Goal: Navigation & Orientation: Find specific page/section

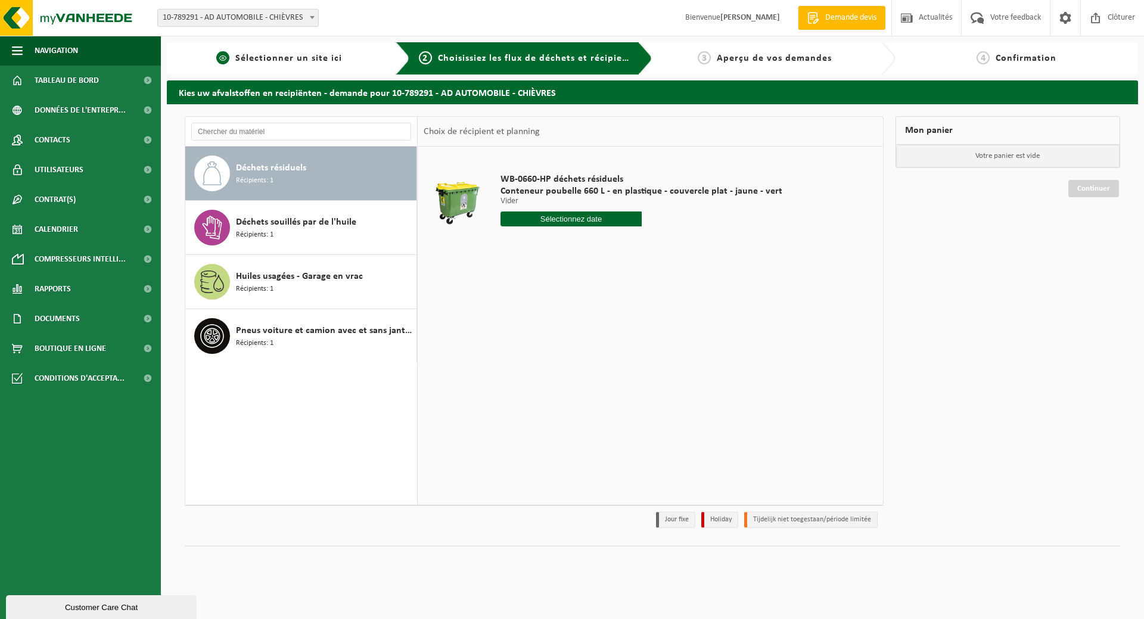
click at [271, 56] on span "Sélectionner un site ici" at bounding box center [288, 59] width 107 height 10
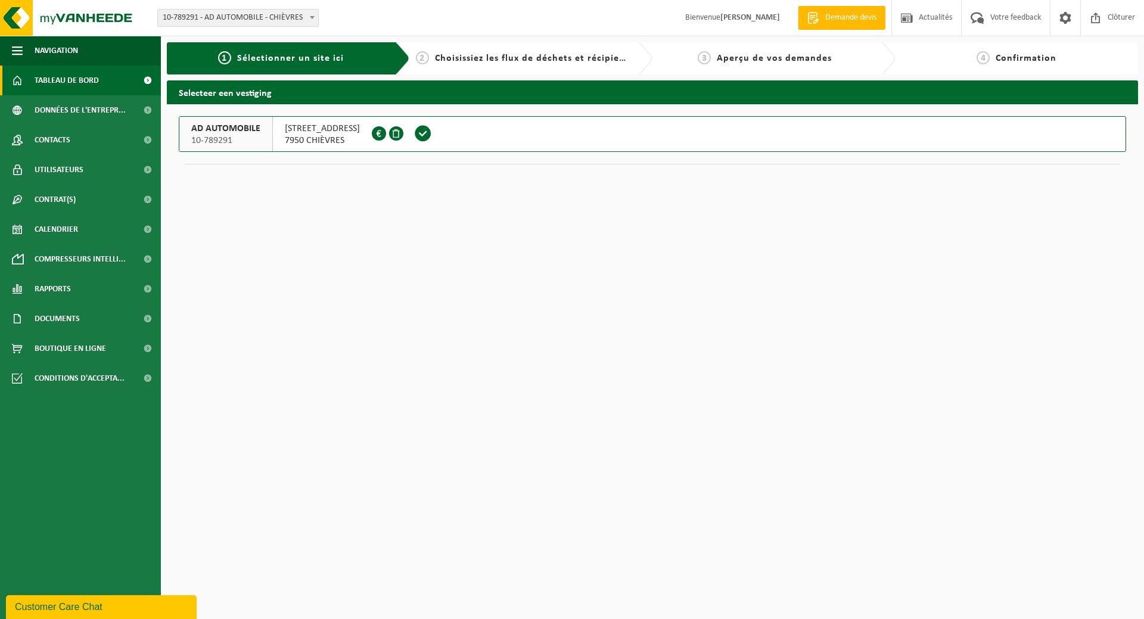
click at [73, 76] on span "Tableau de bord" at bounding box center [67, 81] width 64 height 30
